Goal: Information Seeking & Learning: Learn about a topic

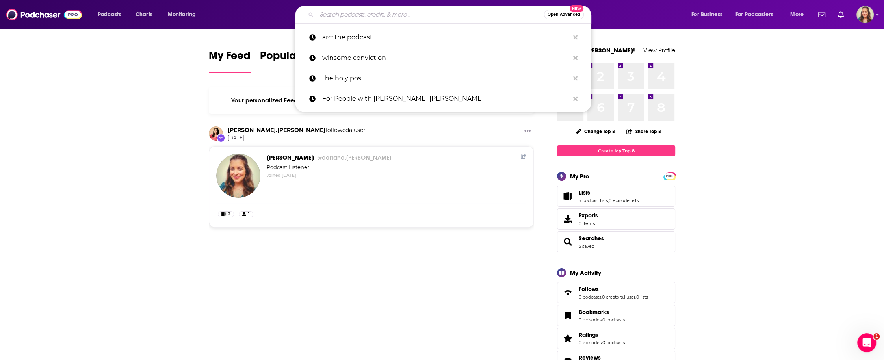
paste input "The [MEDICAL_DATA] Podcast"
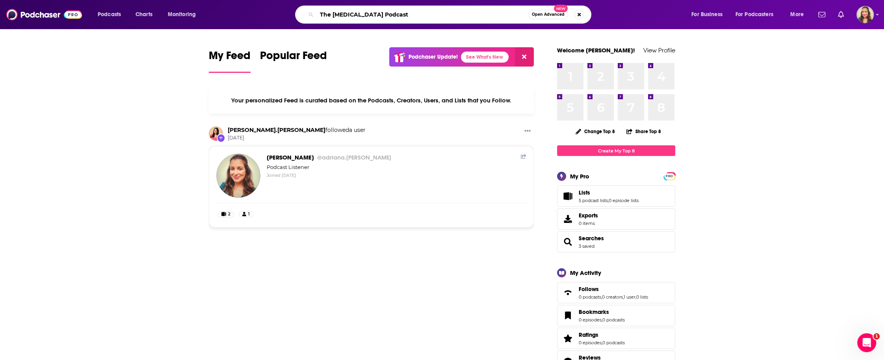
type input "The [MEDICAL_DATA] Podcast"
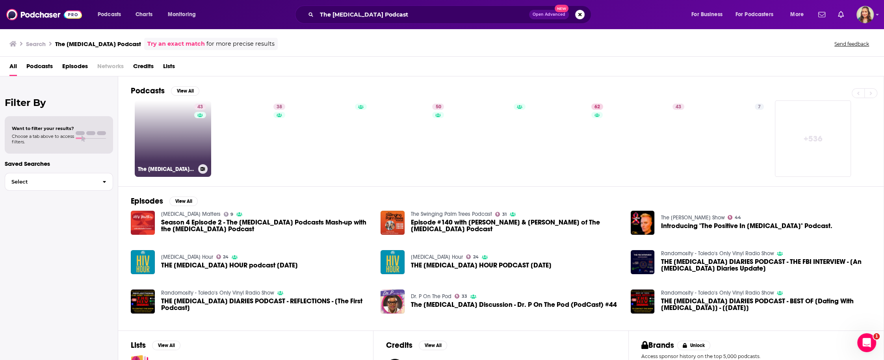
click at [187, 140] on link "43 The [MEDICAL_DATA] Podcast" at bounding box center [173, 138] width 76 height 76
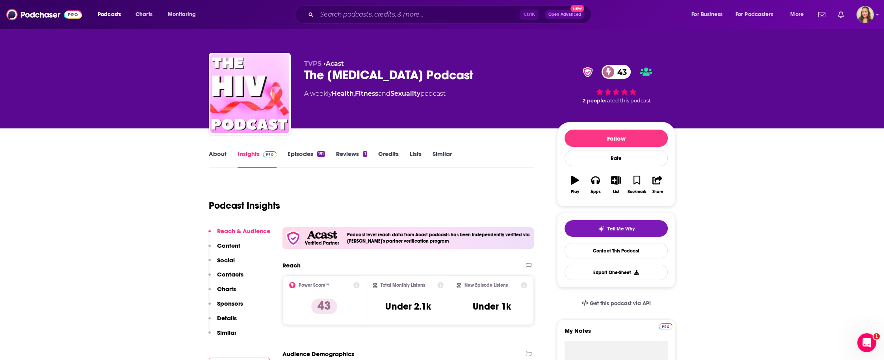
click at [218, 154] on link "About" at bounding box center [218, 159] width 18 height 18
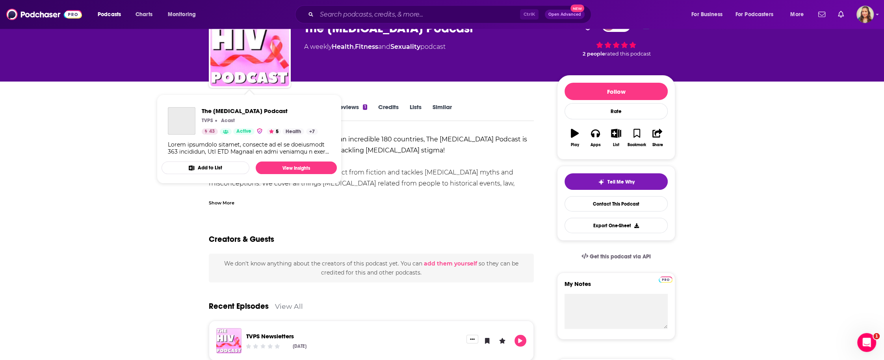
scroll to position [47, 0]
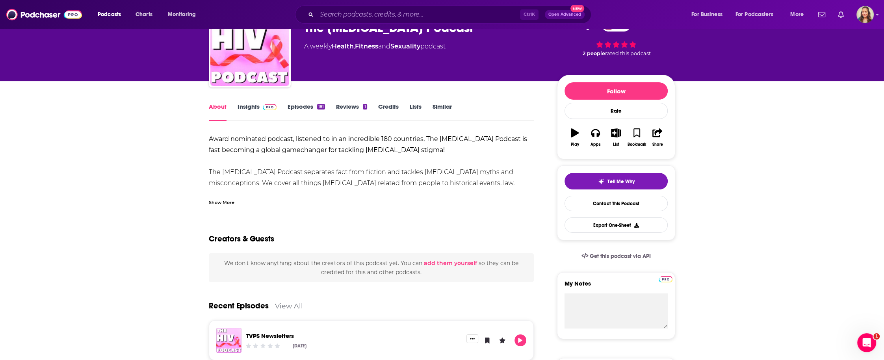
click at [243, 106] on link "Insights" at bounding box center [256, 112] width 39 height 18
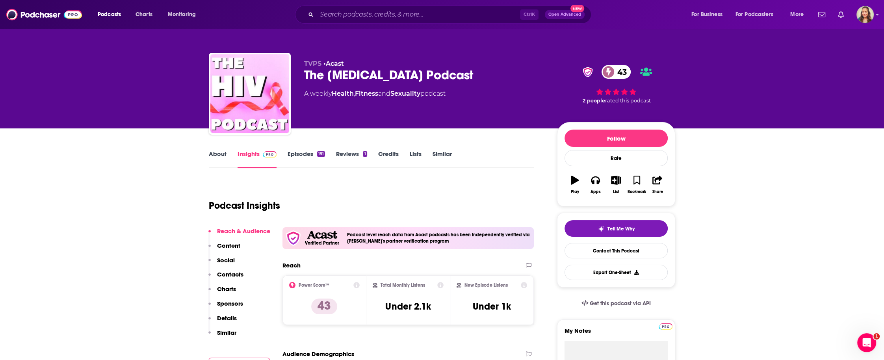
click at [214, 154] on link "About" at bounding box center [218, 159] width 18 height 18
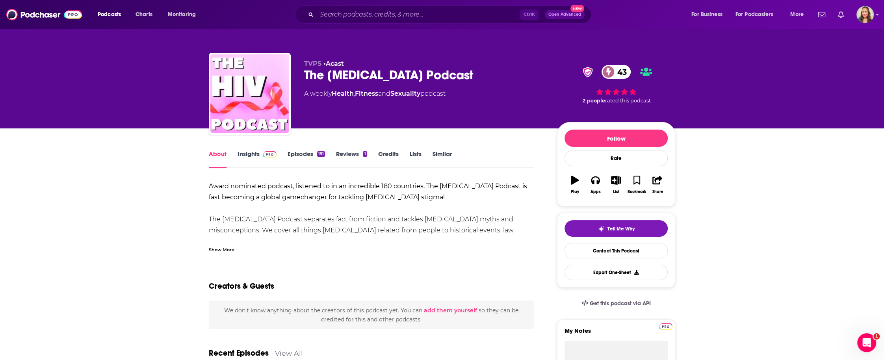
click at [251, 160] on link "Insights" at bounding box center [256, 159] width 39 height 18
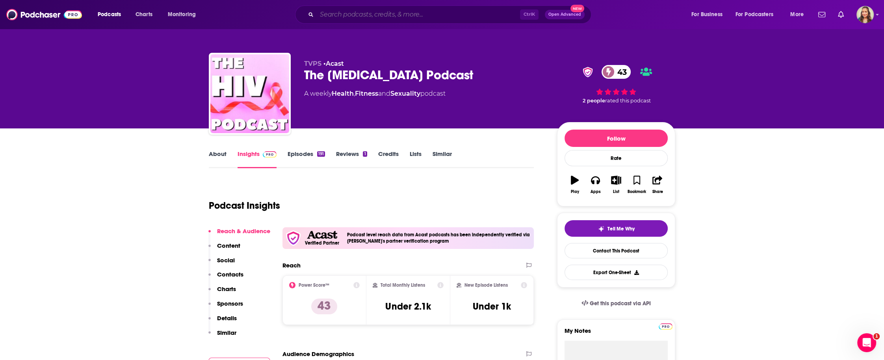
click at [378, 21] on input "Search podcasts, credits, & more..." at bounding box center [418, 14] width 203 height 13
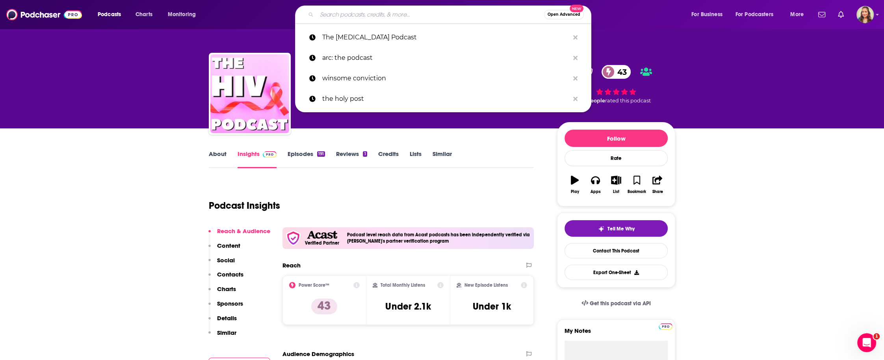
paste input "Going anti–Viral"
type input "Going anti–Viral"
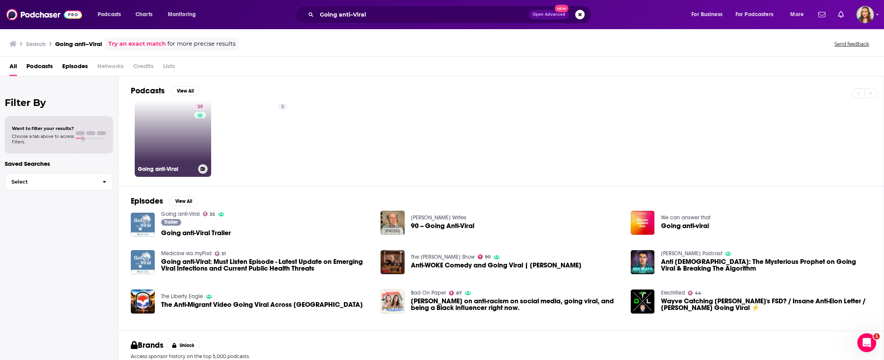
click at [172, 132] on link "35 Going anti-Viral" at bounding box center [173, 138] width 76 height 76
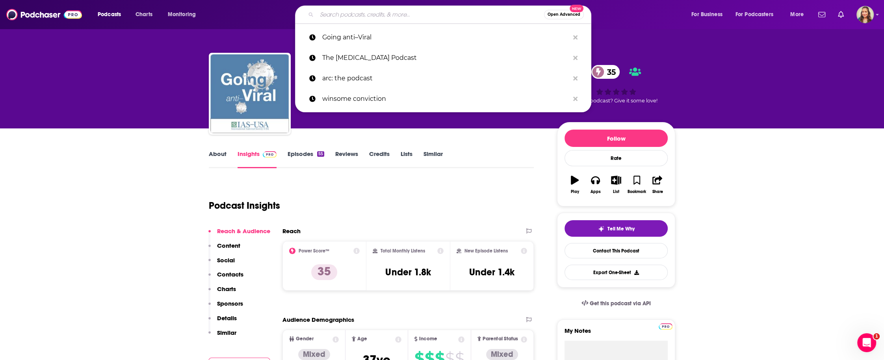
paste input "[MEDICAL_DATA] unmuted podcast"
type input "[MEDICAL_DATA] unmuted podcast"
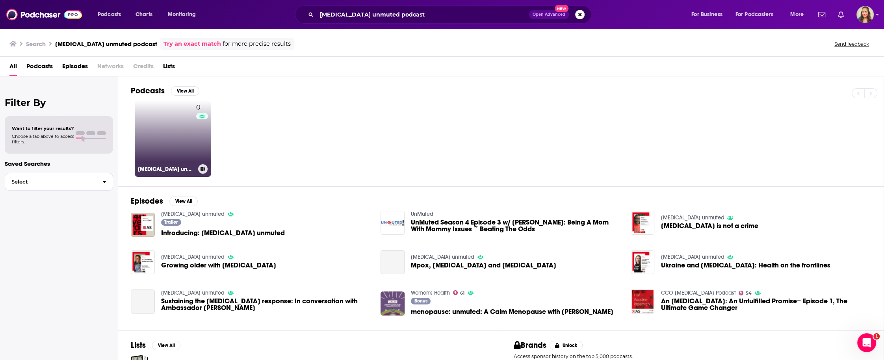
click at [163, 130] on link "0 [MEDICAL_DATA] unmuted" at bounding box center [173, 138] width 76 height 76
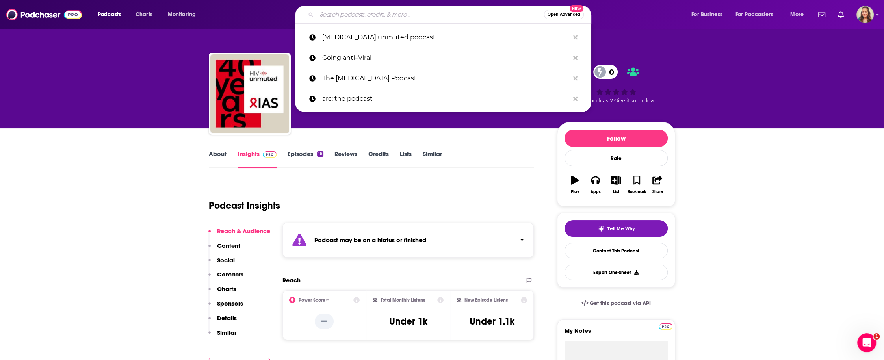
click at [325, 10] on input "Search podcasts, credits, & more..." at bounding box center [430, 14] width 227 height 13
paste input "The Future of [MEDICAL_DATA] Care"
type input "The Future of [MEDICAL_DATA] Care"
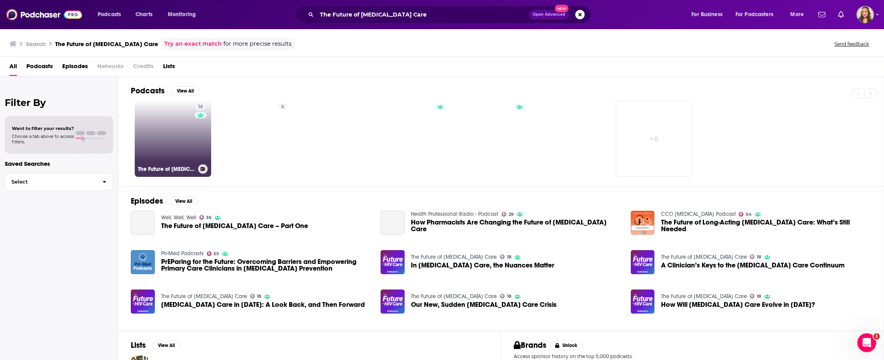
click at [172, 142] on link "18 The Future of [MEDICAL_DATA] Care" at bounding box center [173, 138] width 76 height 76
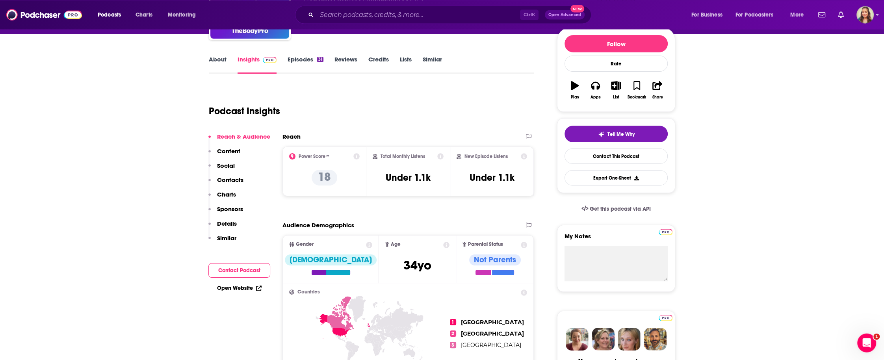
scroll to position [94, 0]
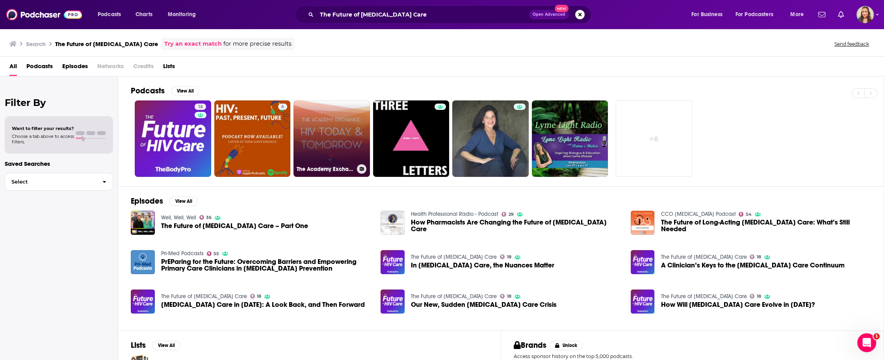
click at [320, 146] on link "The Academy Exchange: [MEDICAL_DATA] [DATE] & [DATE]" at bounding box center [331, 138] width 76 height 76
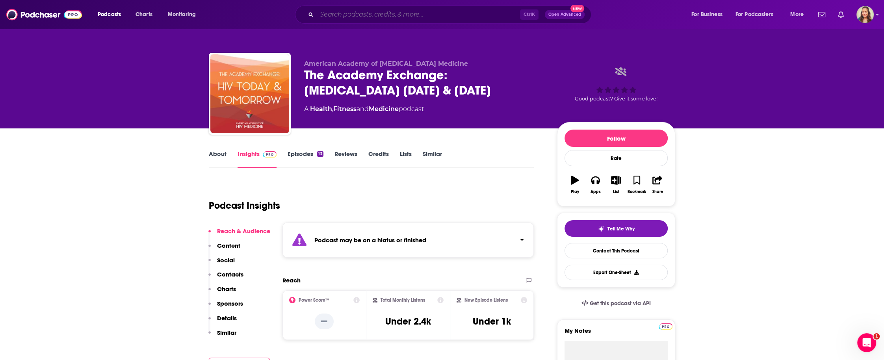
click at [351, 19] on input "Search podcasts, credits, & more..." at bounding box center [418, 14] width 203 height 13
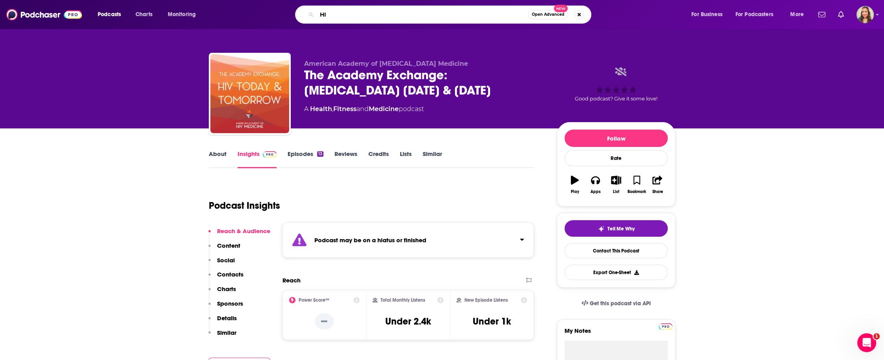
type input "[MEDICAL_DATA]"
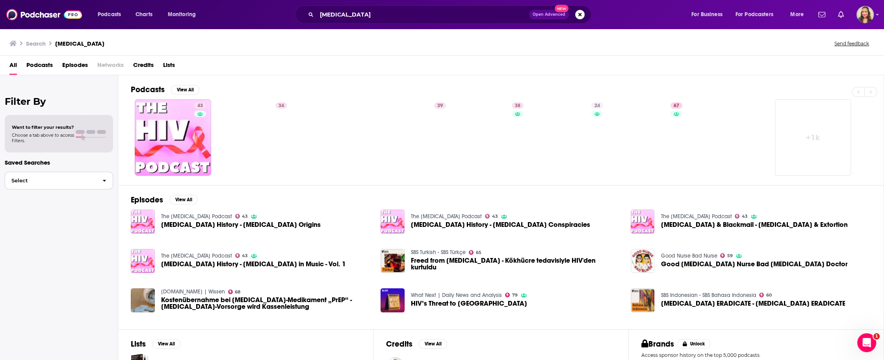
click at [62, 186] on button "Select" at bounding box center [59, 181] width 108 height 18
click at [49, 131] on div "Want to filter your results? Choose a tab above to access filters." at bounding box center [43, 133] width 62 height 19
click at [74, 102] on h2 "Filter By" at bounding box center [59, 101] width 108 height 11
click at [31, 67] on span "Podcasts" at bounding box center [39, 67] width 26 height 16
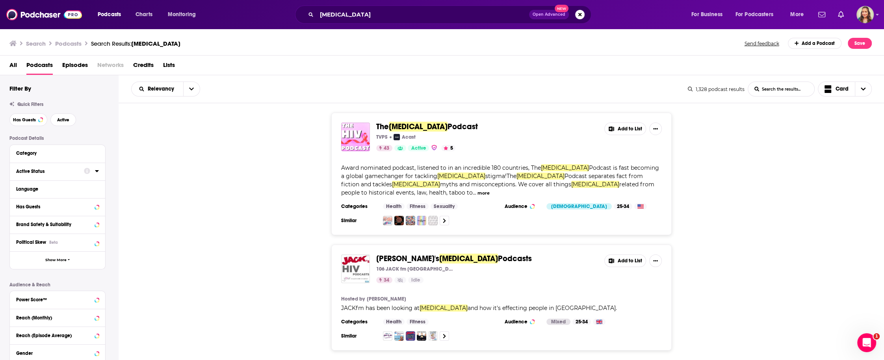
click at [65, 174] on div "Active Status" at bounding box center [47, 172] width 63 height 6
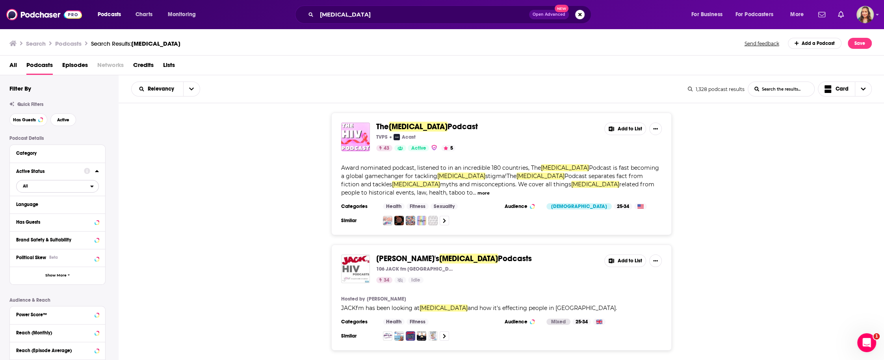
click at [74, 189] on span "All" at bounding box center [54, 186] width 74 height 10
click at [58, 219] on div "Active 118" at bounding box center [60, 212] width 88 height 13
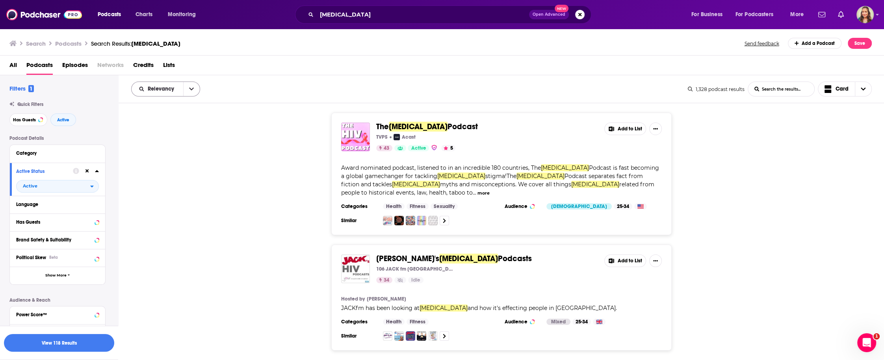
click at [193, 88] on icon "open menu" at bounding box center [191, 89] width 5 height 6
click at [172, 157] on span "Power Score" at bounding box center [170, 156] width 46 height 4
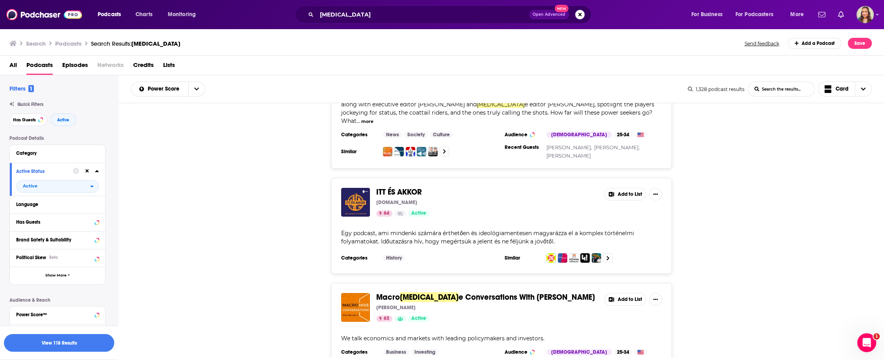
scroll to position [221, 0]
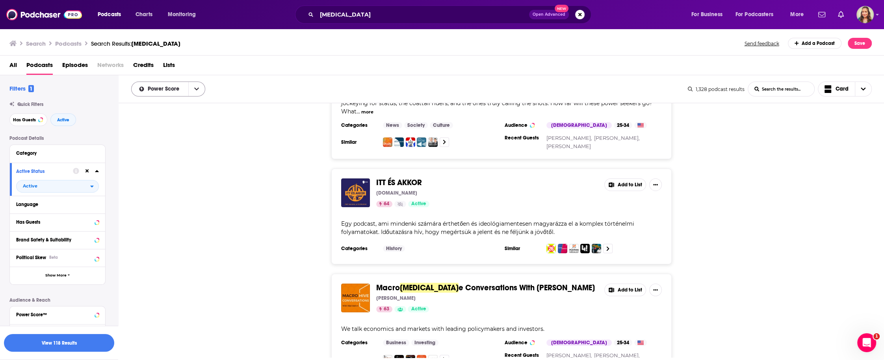
click at [193, 87] on button "open menu" at bounding box center [196, 89] width 17 height 14
click at [172, 109] on div "Relevancy" at bounding box center [168, 102] width 74 height 13
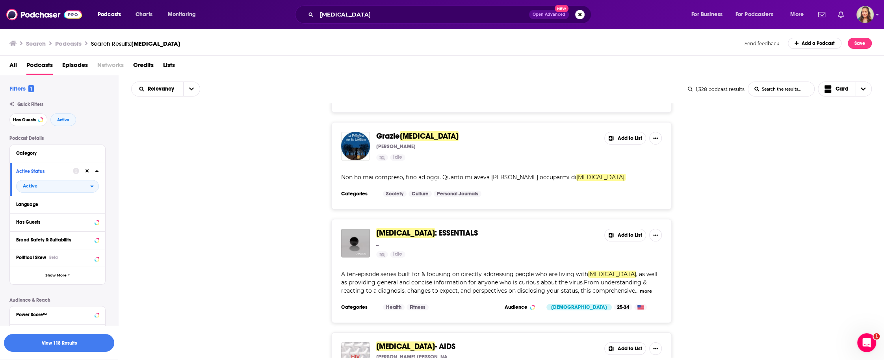
scroll to position [2694, 0]
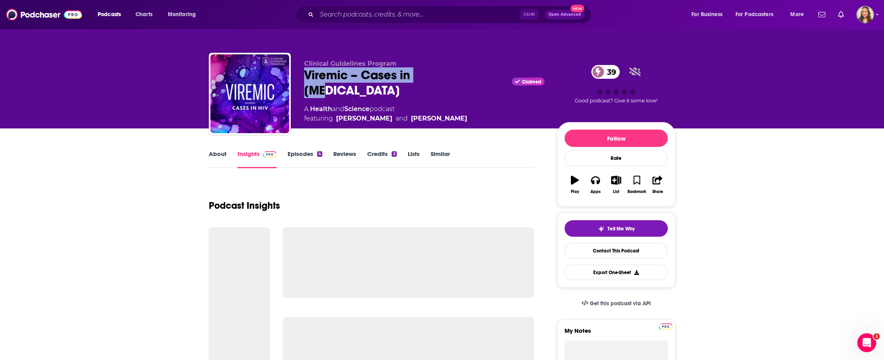
drag, startPoint x: 303, startPoint y: 74, endPoint x: 435, endPoint y: 75, distance: 132.7
click at [435, 75] on div "Clinical Guidelines Program Viremic – Cases in HIV Claimed 39 A Health and Scie…" at bounding box center [442, 95] width 466 height 85
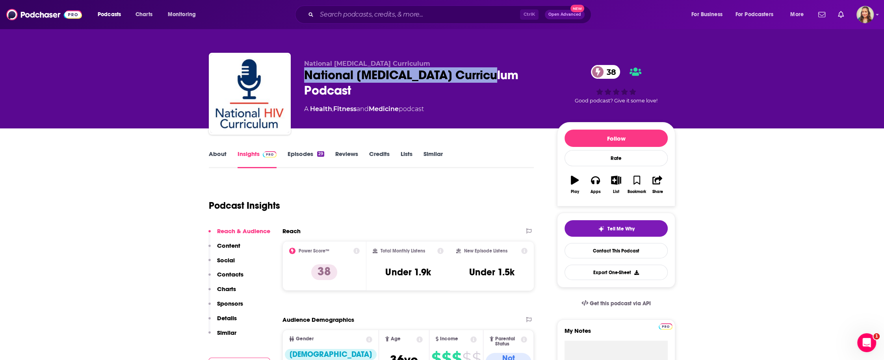
drag, startPoint x: 304, startPoint y: 73, endPoint x: 498, endPoint y: 78, distance: 193.4
click at [498, 78] on div "National HIV Curriculum Podcast 38" at bounding box center [424, 82] width 240 height 31
copy h2 "National HIV Curriculum Podcast"
copy h2 "National [MEDICAL_DATA] Curriculum Podcast"
